Goal: Contribute content: Add original content to the website for others to see

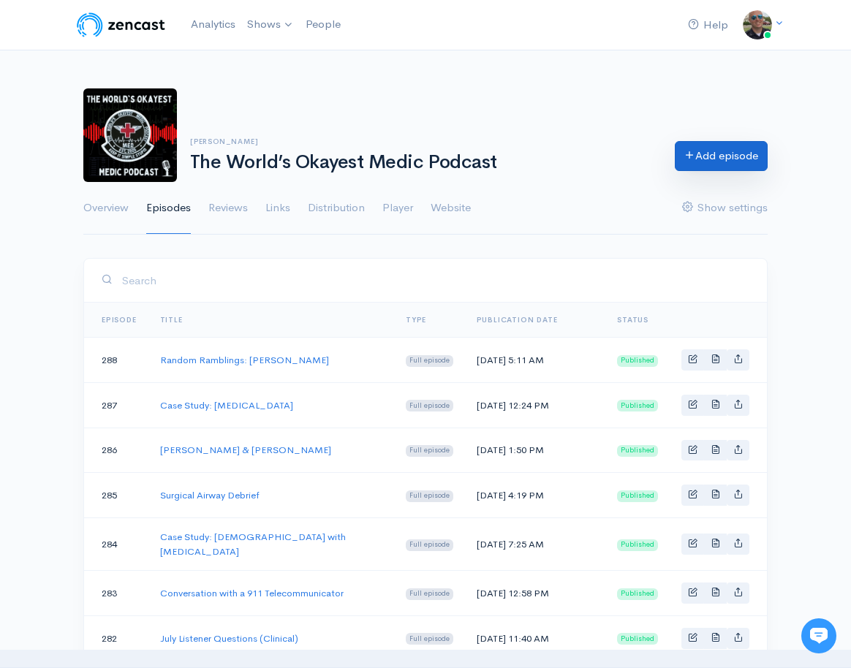
click at [720, 153] on link "Add episode" at bounding box center [721, 156] width 93 height 30
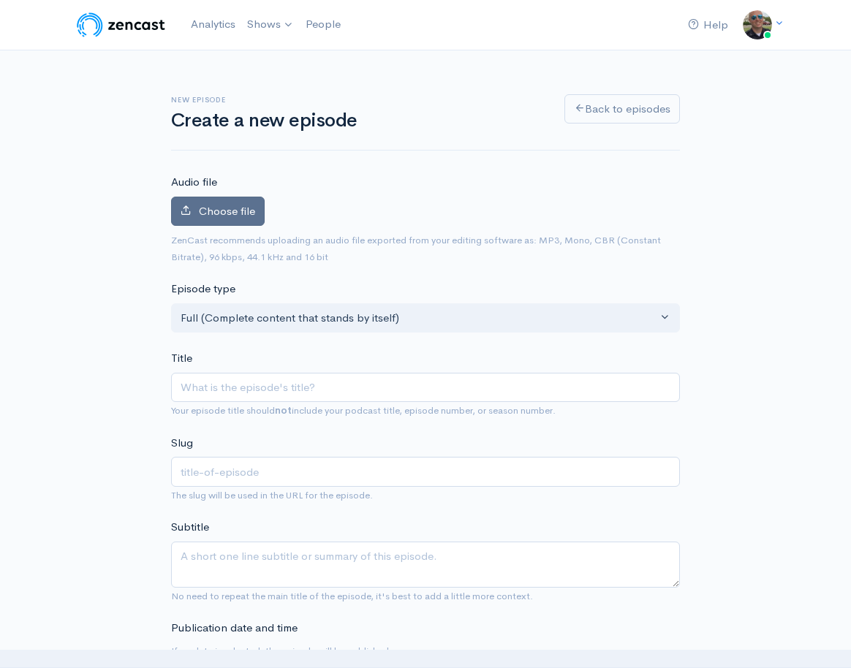
click at [230, 213] on span "Choose file" at bounding box center [227, 211] width 56 height 14
click at [0, 0] on input "Choose file" at bounding box center [0, 0] width 0 height 0
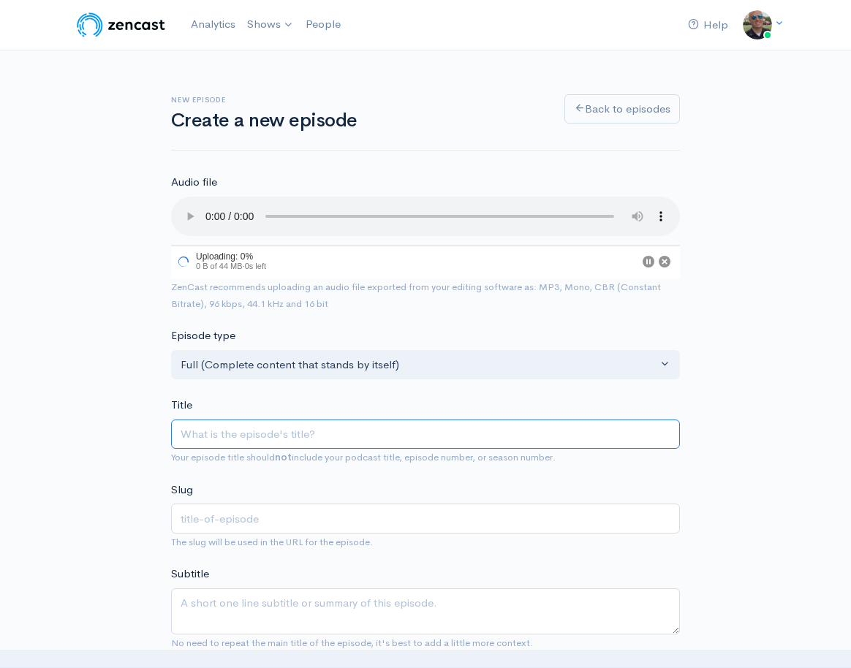
click at [263, 423] on input "Title" at bounding box center [425, 435] width 509 height 30
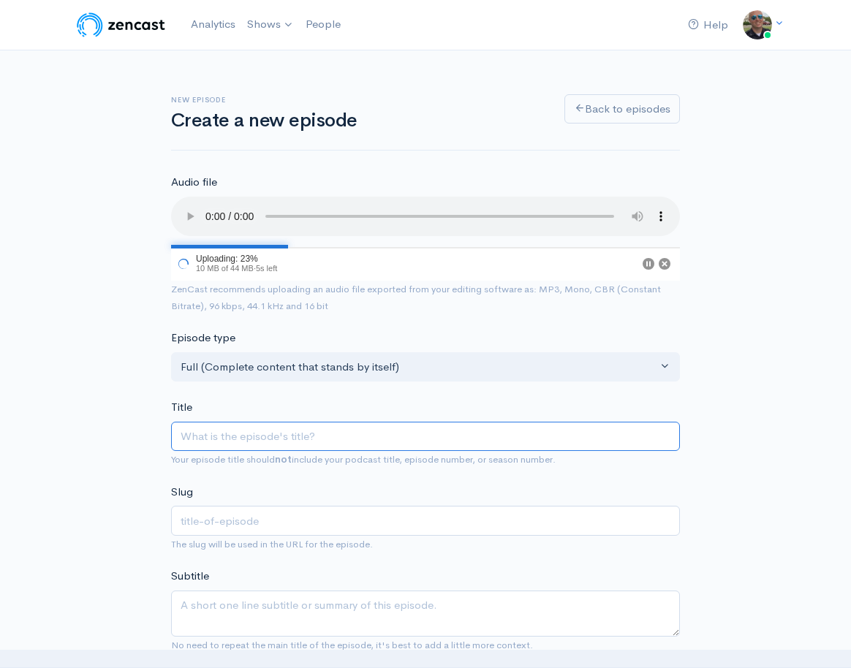
type input "L"
type input "l"
type input "Lis"
type input "lis"
type input "List"
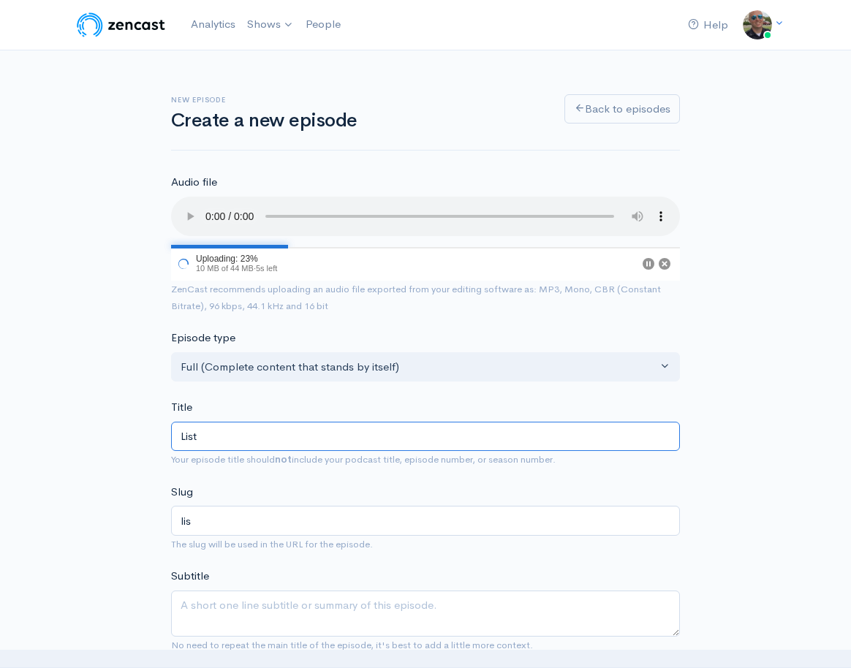
type input "list"
type input "Liste"
type input "liste"
type input "Listene"
type input "listene"
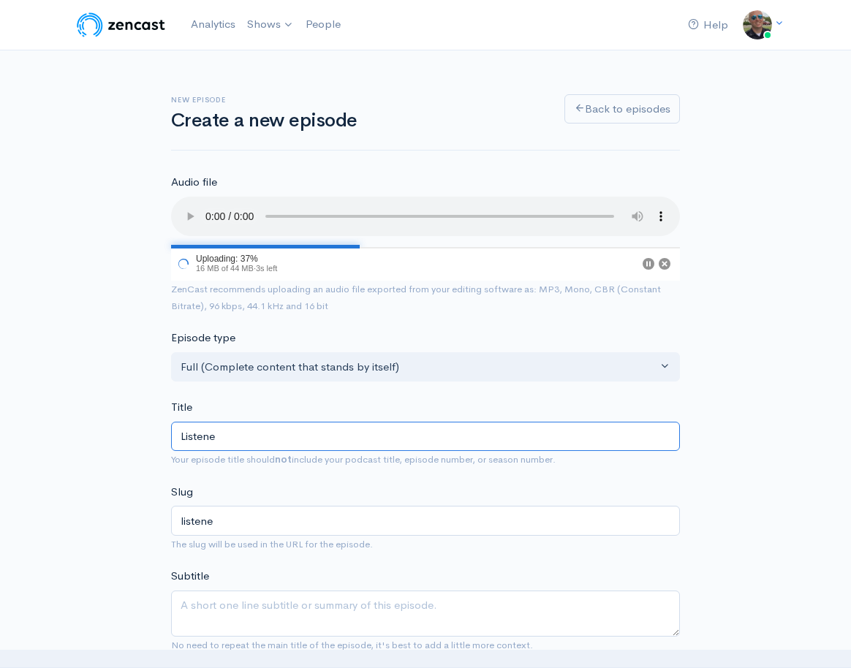
type input "Listener"
type input "listener"
type input "Listener Q"
type input "listener-q"
type input "Listener Que"
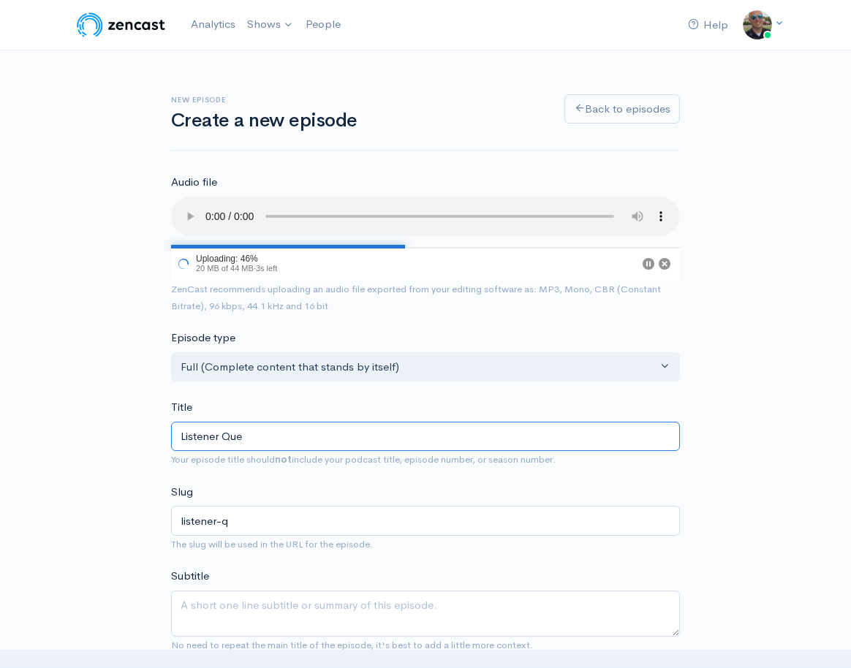
type input "listener-que"
type input "Listener Questi"
type input "listener-questi"
type input "Listener Questio"
type input "listener-questio"
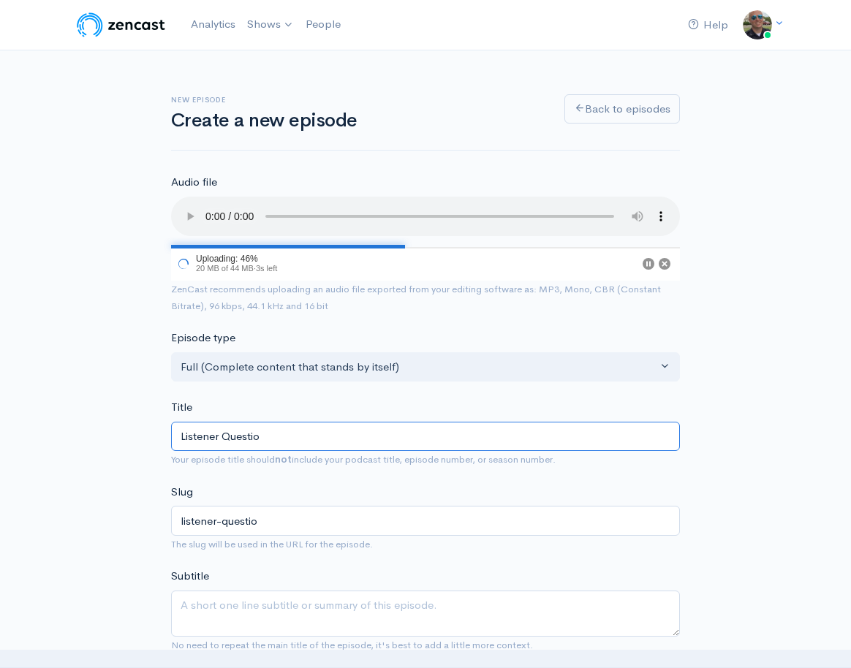
type input "Listener Question"
type input "listener-question"
type input "Listener Questions"
type input "listener-questions"
type input "Listener Questions, [GEOGRAPHIC_DATA]"
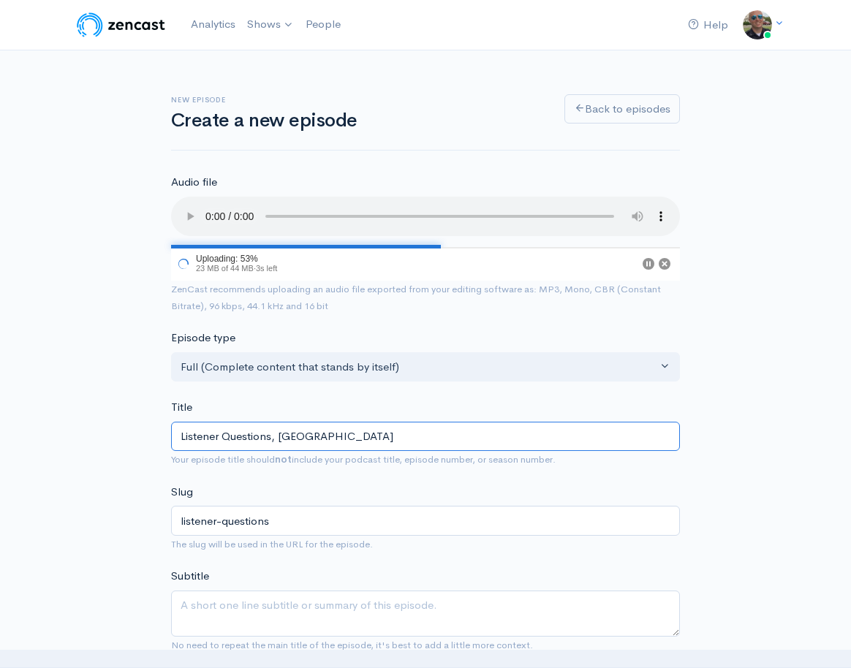
type input "listener-questions-ne"
type input "Listener Questions, NS"
type input "listener-questions-ns"
type input "Listener Questions, NSE"
type input "listener-questions-nse"
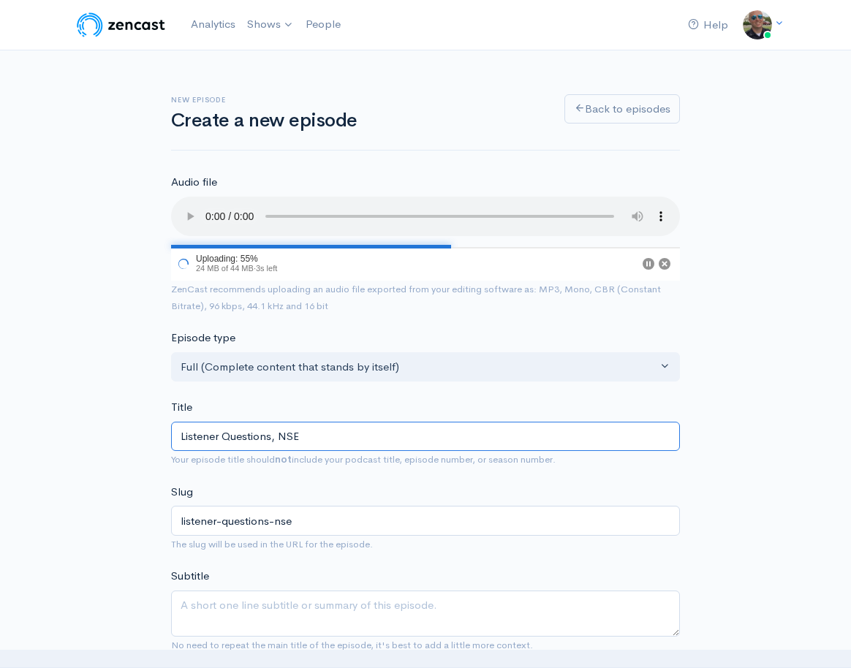
type input "Listener Questions, NS"
type input "listener-questions-ns"
type input "Listener Questions, N"
type input "listener-questions-n"
type input "Listener Questions, [GEOGRAPHIC_DATA]"
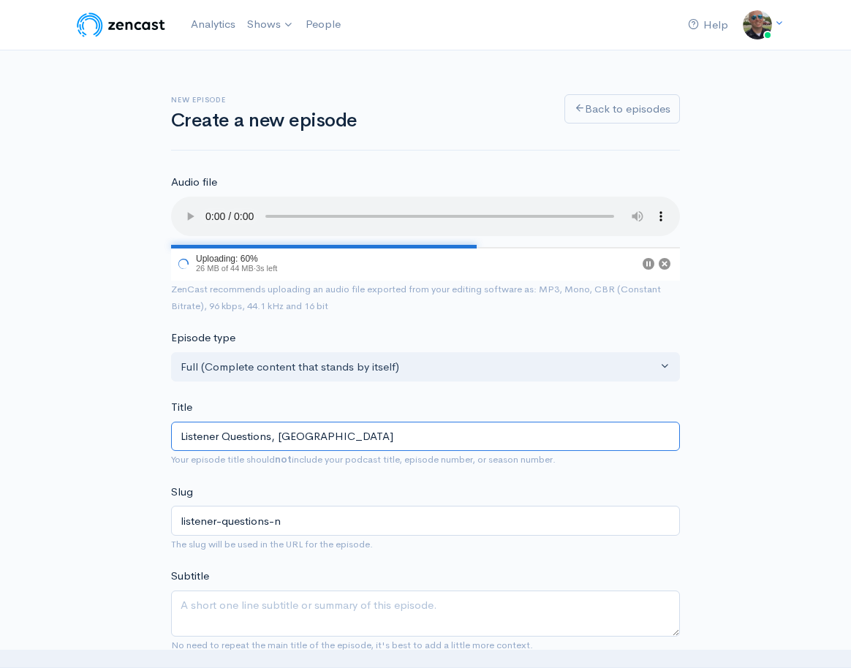
type input "listener-questions-nm"
type input "Listener Questions, N"
type input "listener-questions-n"
type input "Listener Questions, [GEOGRAPHIC_DATA]"
type input "listener-questions-ne"
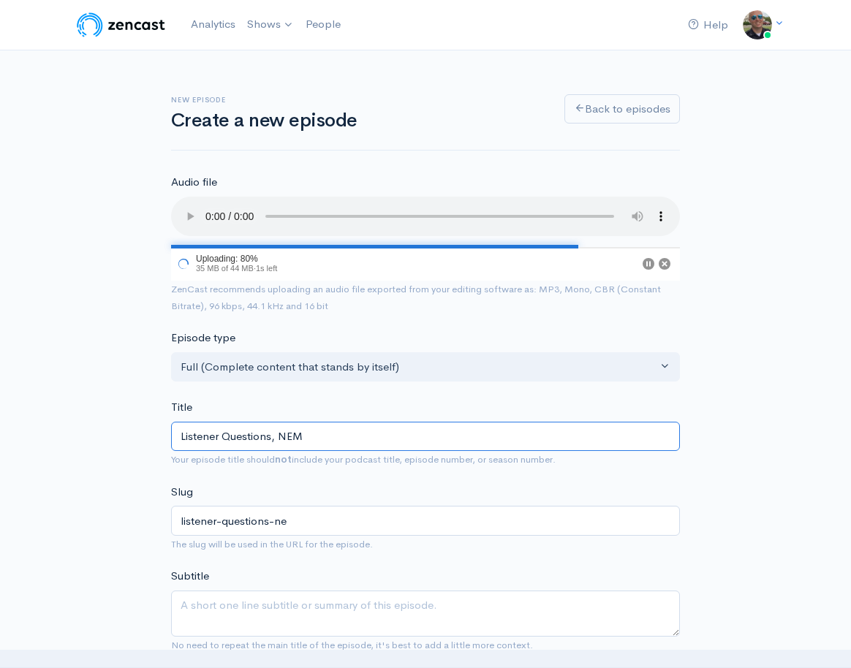
type input "Listener Questions, NEMS"
type input "listener-questions-nems"
type input "Listener Questions, NEMSA"
type input "listener-questions-nemsa"
type input "Listener Questions, NEMSAC"
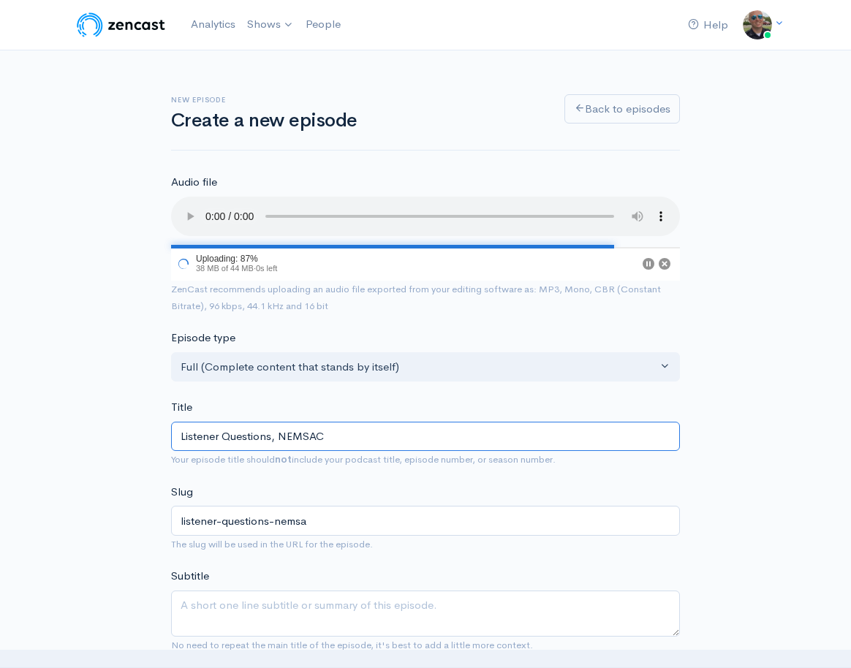
type input "listener-questions-nemsac"
type input "Listener Questions, NEMSAC T"
type input "listener-questions-nemsac-t"
type input "Listener Questions, NEMSAC Term"
type input "listener-questions-nemsac-term"
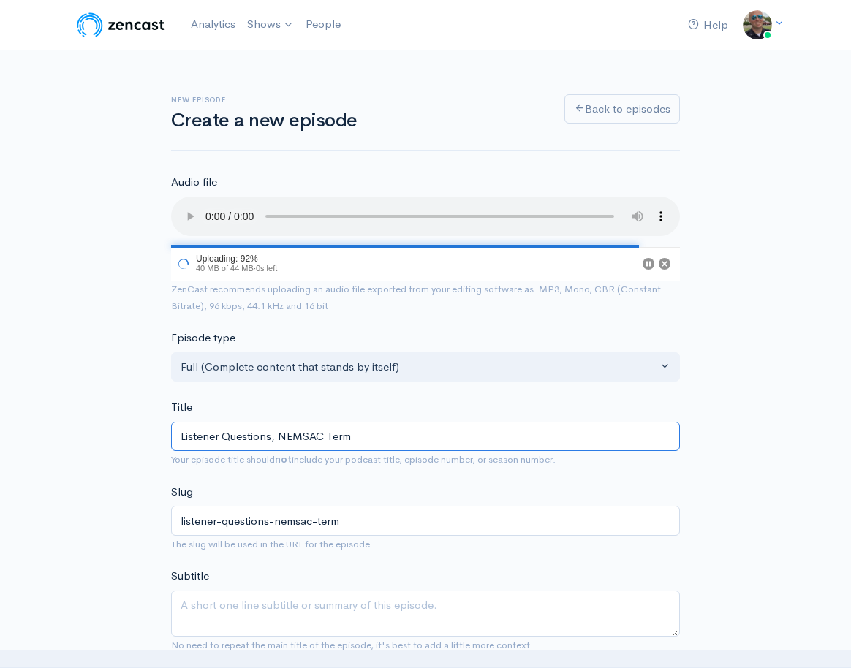
type input "Listener Questions, NEMSAC Termi"
type input "listener-questions-nemsac-termi"
type input "Listener Questions, NEMSAC Termina"
type input "listener-questions-nemsac-termina"
type input "Listener Questions, NEMSAC Terminat"
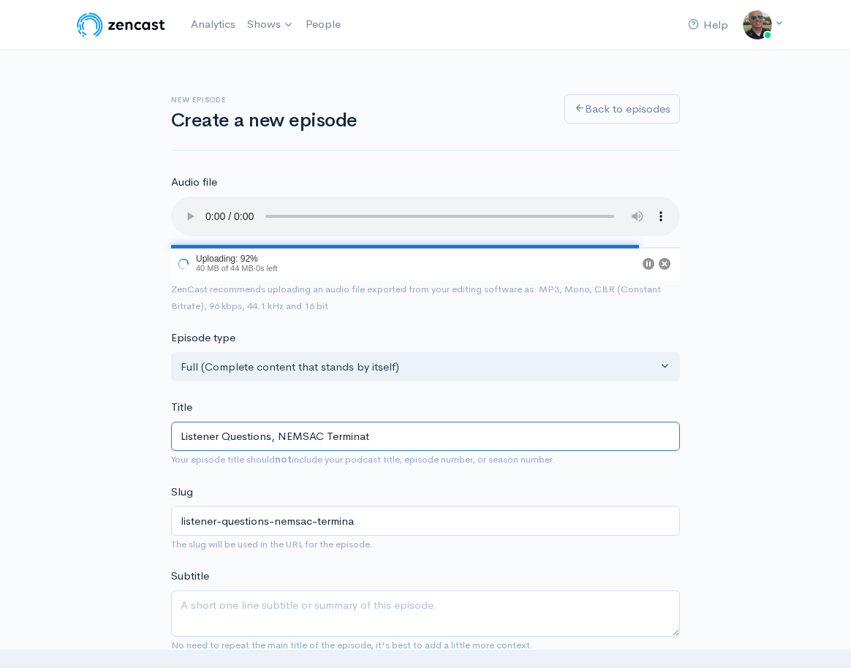
type input "listener-questions-nemsac-terminat"
type input "Listener Questions, NEMSAC Terminatio"
type input "listener-questions-nemsac-terminatio"
type input "Listener Questions, NEMSAC Termination"
type input "listener-questions-nemsac-termination"
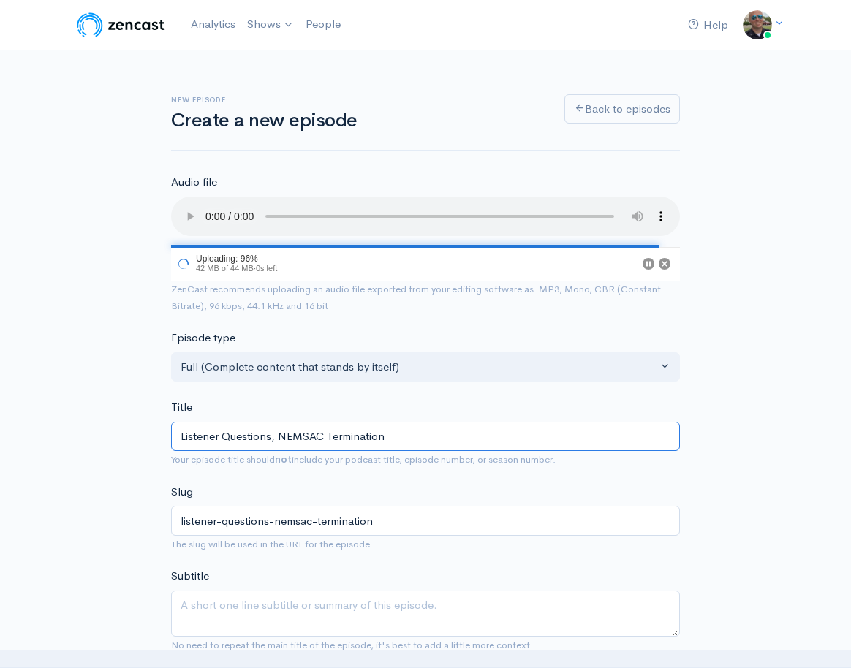
type input "Listener Questions, NEMSAC Termination"
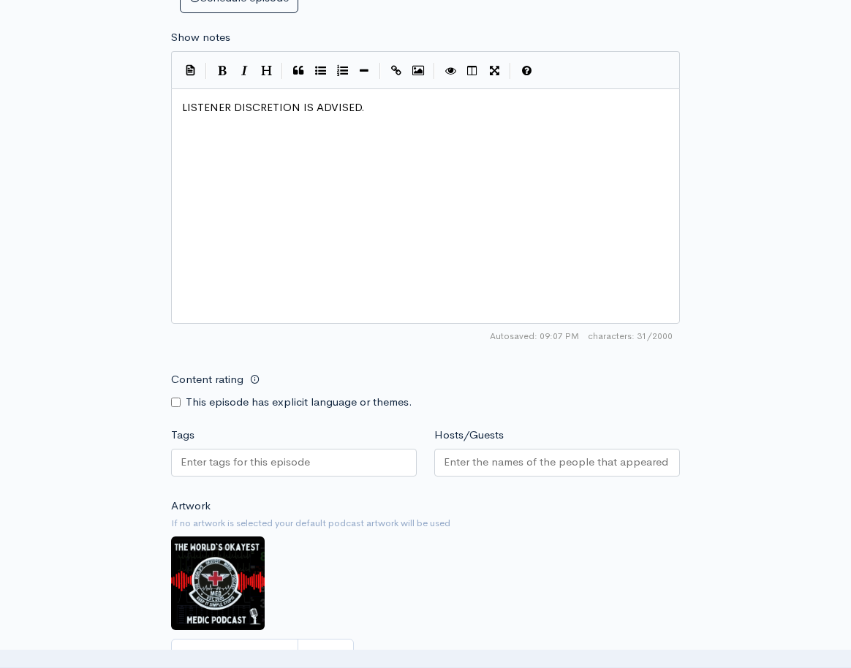
scroll to position [821, 0]
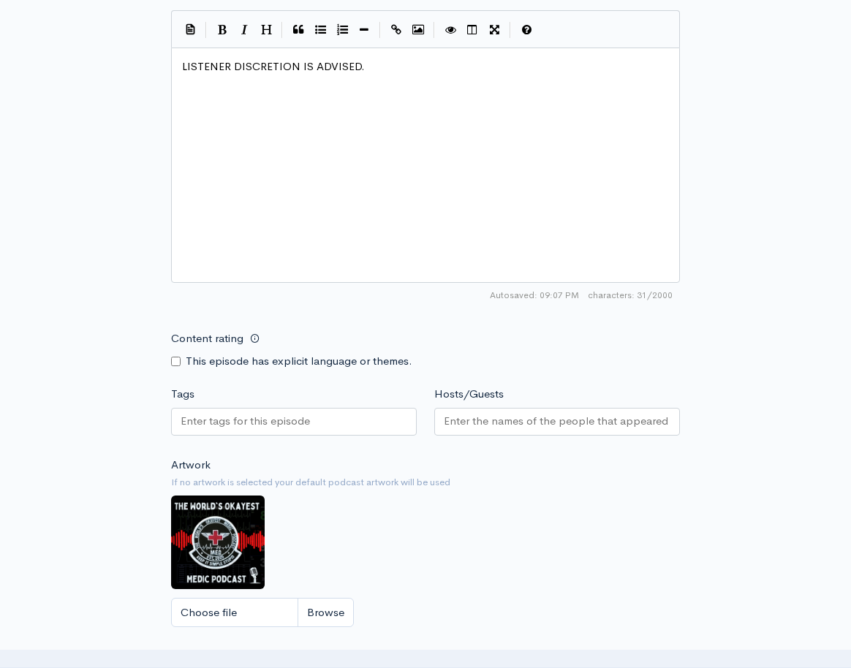
type textarea "LISTENER DISCRETION IS ADVISED."
click at [174, 357] on input "Content rating" at bounding box center [176, 362] width 10 height 10
checkbox input "true"
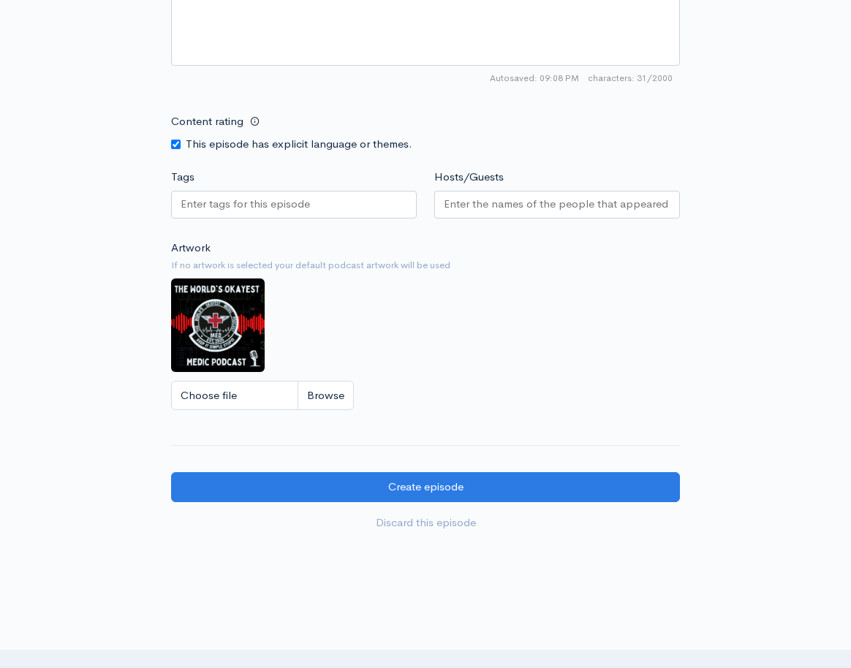
scroll to position [1081, 0]
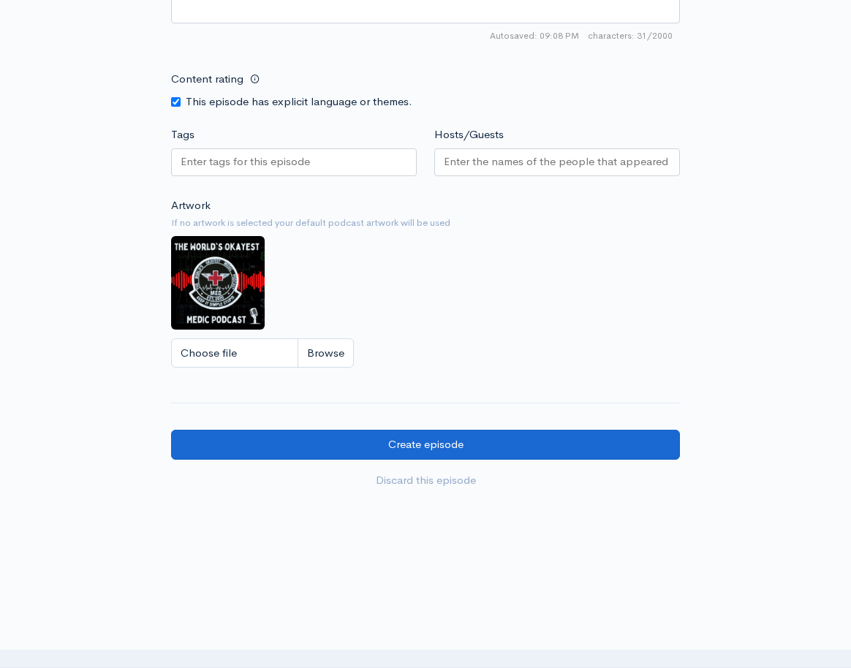
click at [435, 430] on input "Create episode" at bounding box center [425, 445] width 509 height 30
